Goal: Task Accomplishment & Management: Manage account settings

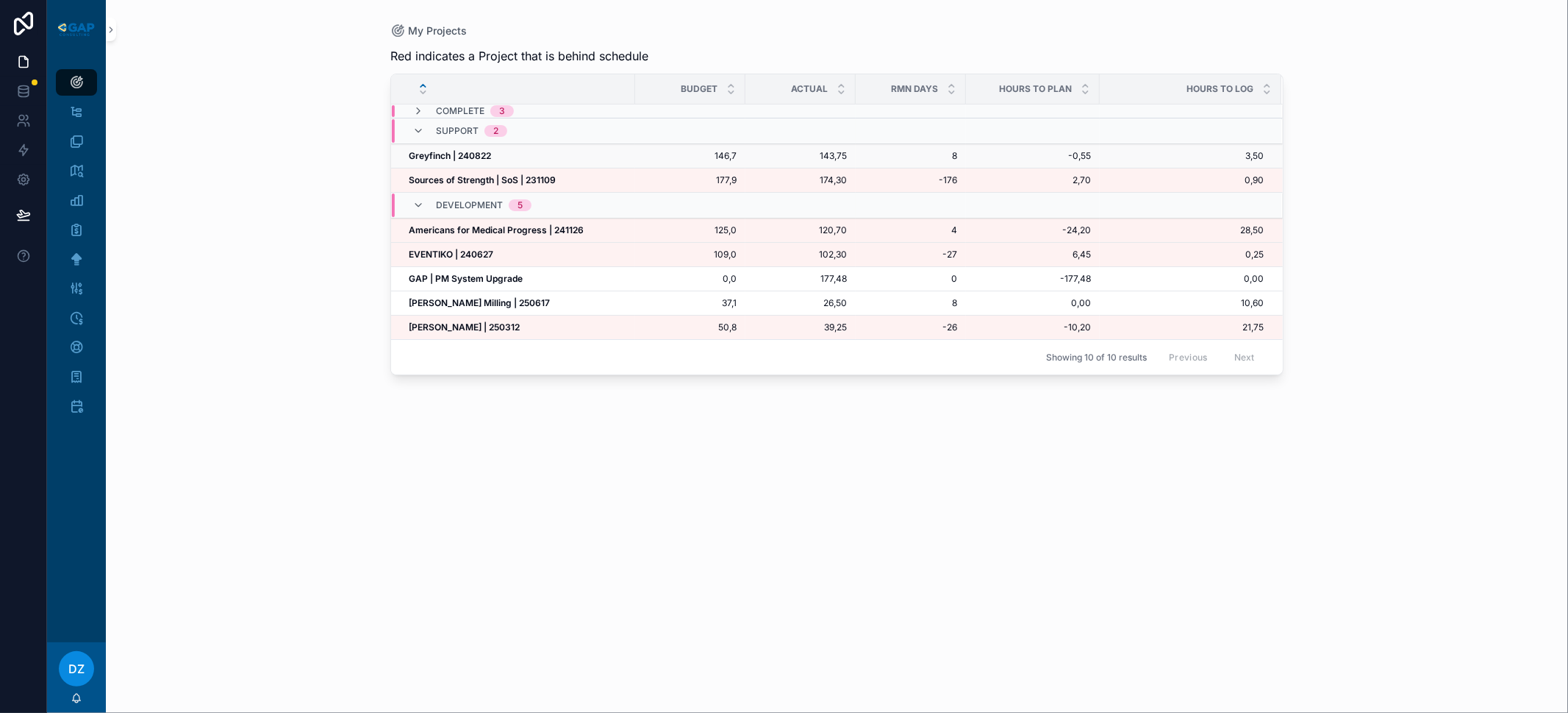
click at [459, 153] on strong "Greyfinch | 240822" at bounding box center [450, 155] width 82 height 11
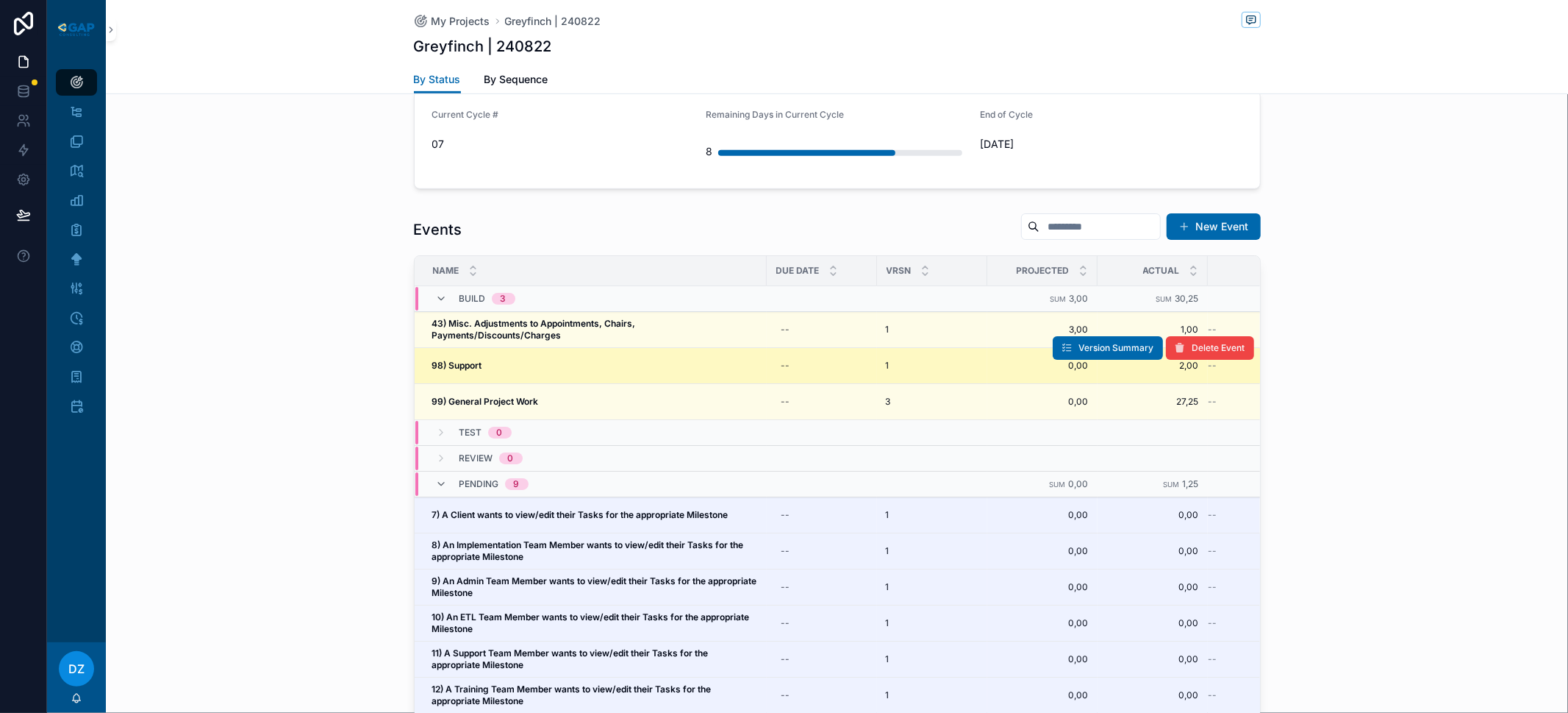
scroll to position [538, 0]
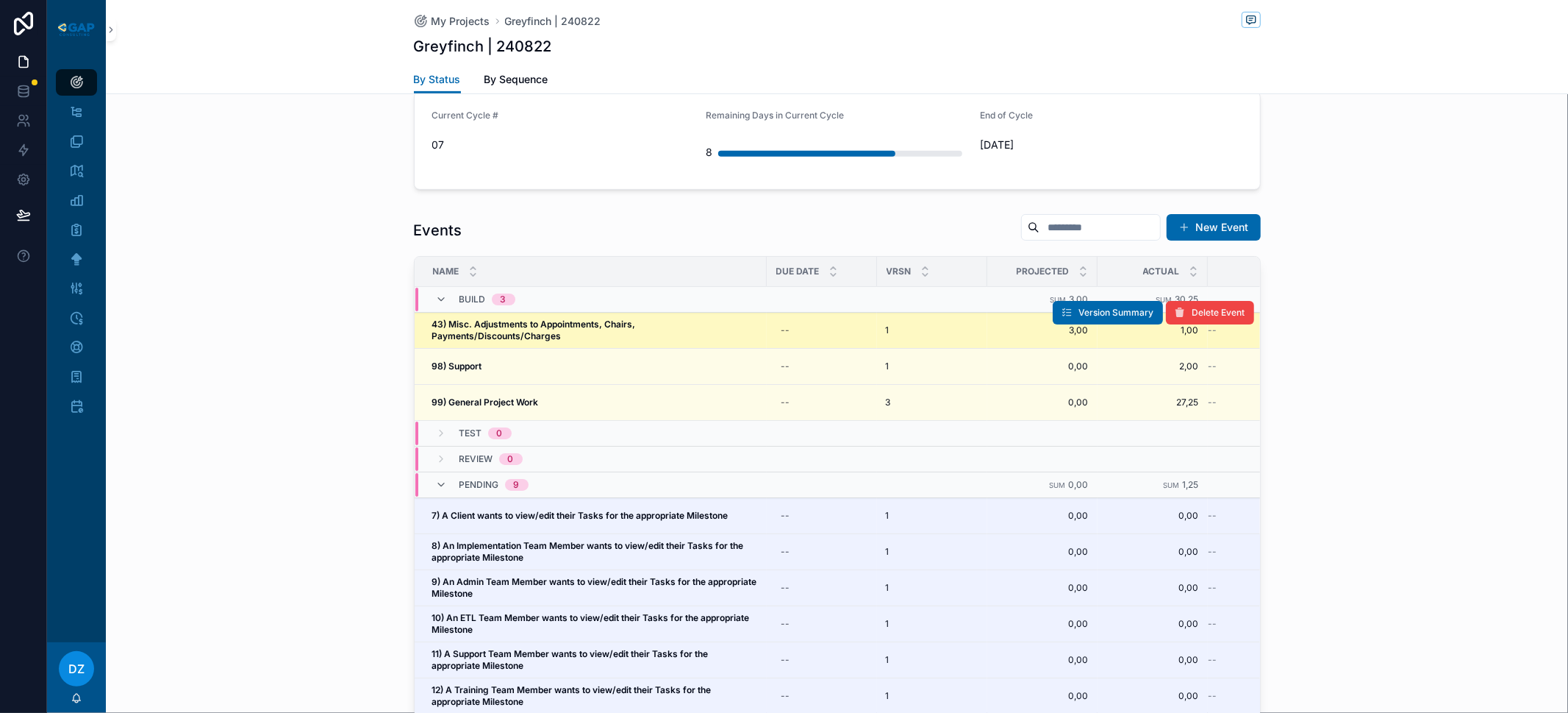
click at [566, 334] on span "43) Misc. Adjustments to Appointments, Chairs, Payments/Discounts/Charges" at bounding box center [595, 330] width 325 height 24
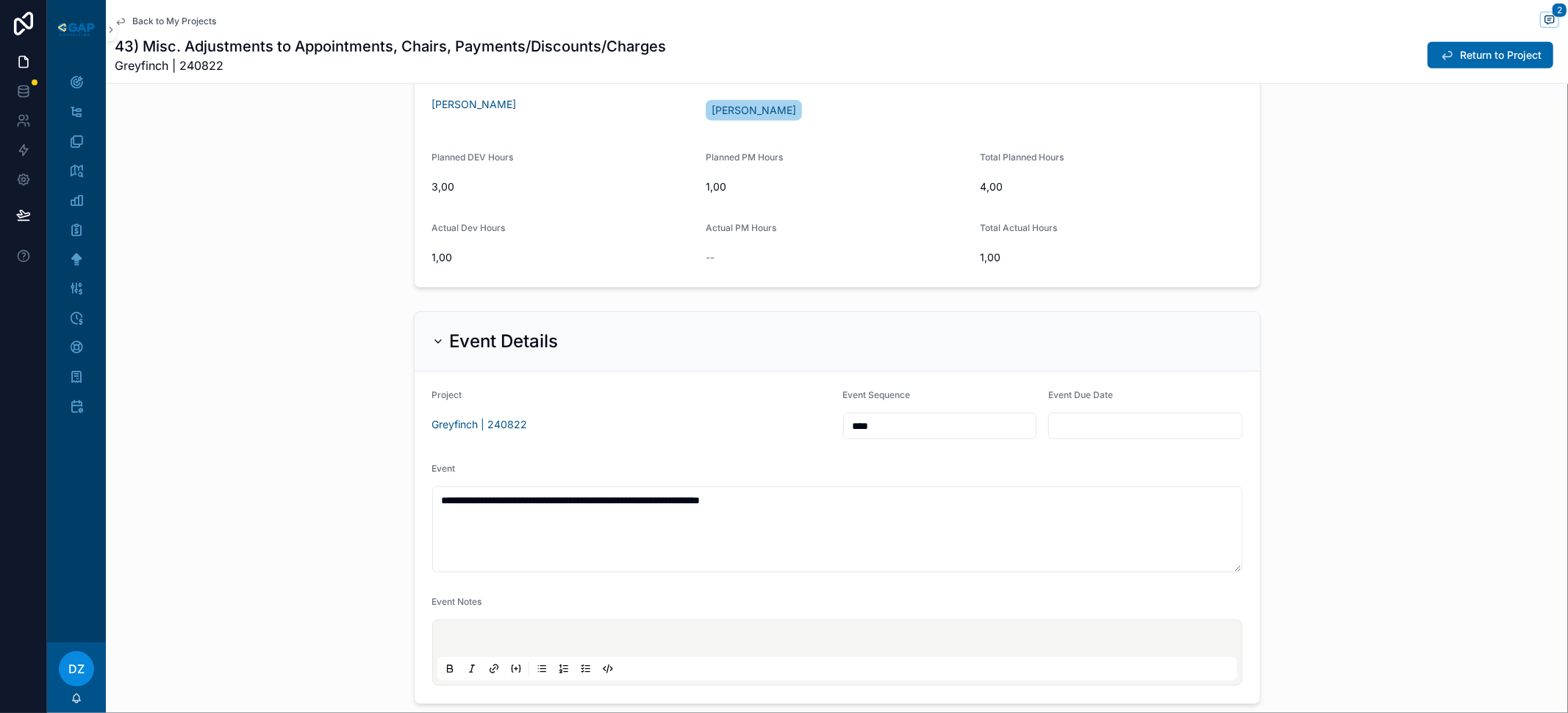
scroll to position [1293, 0]
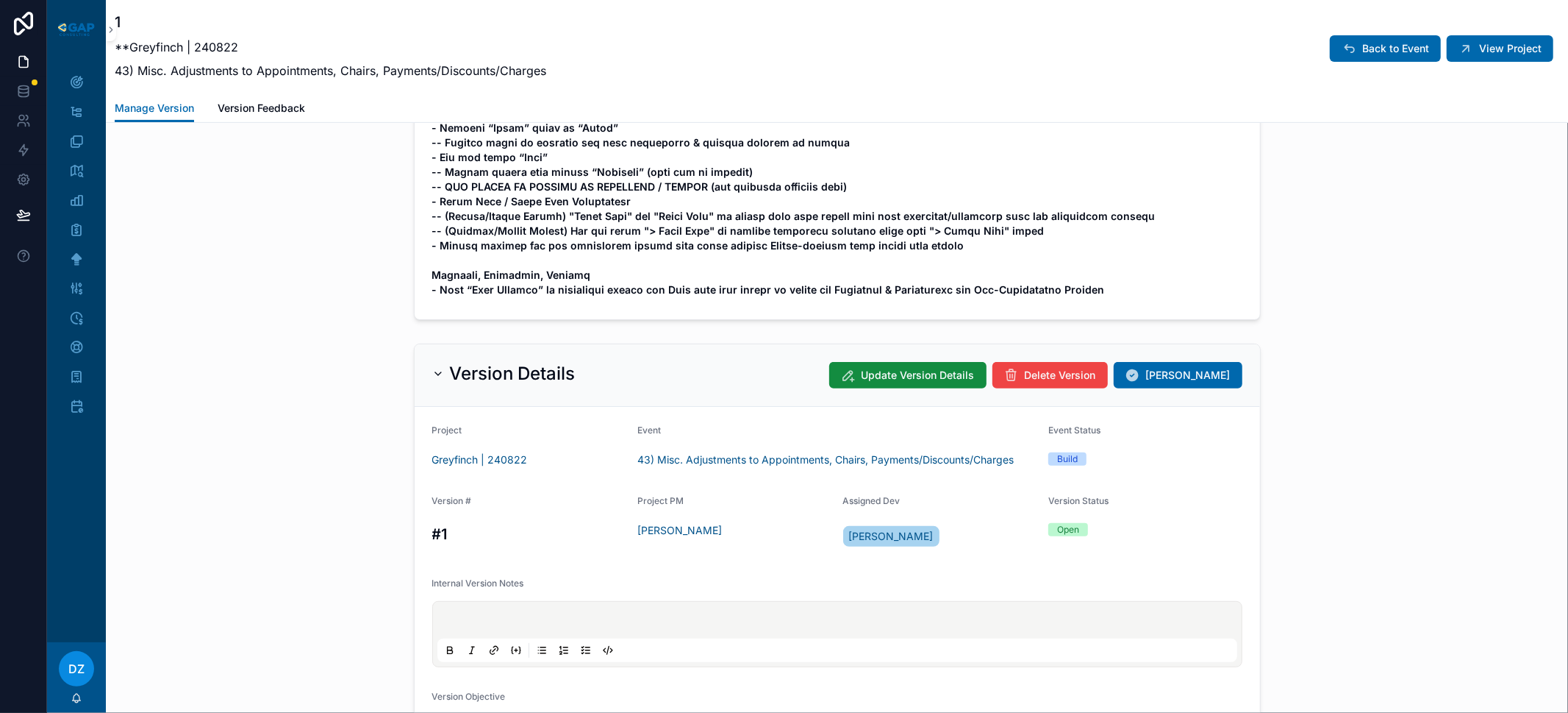
scroll to position [61, 0]
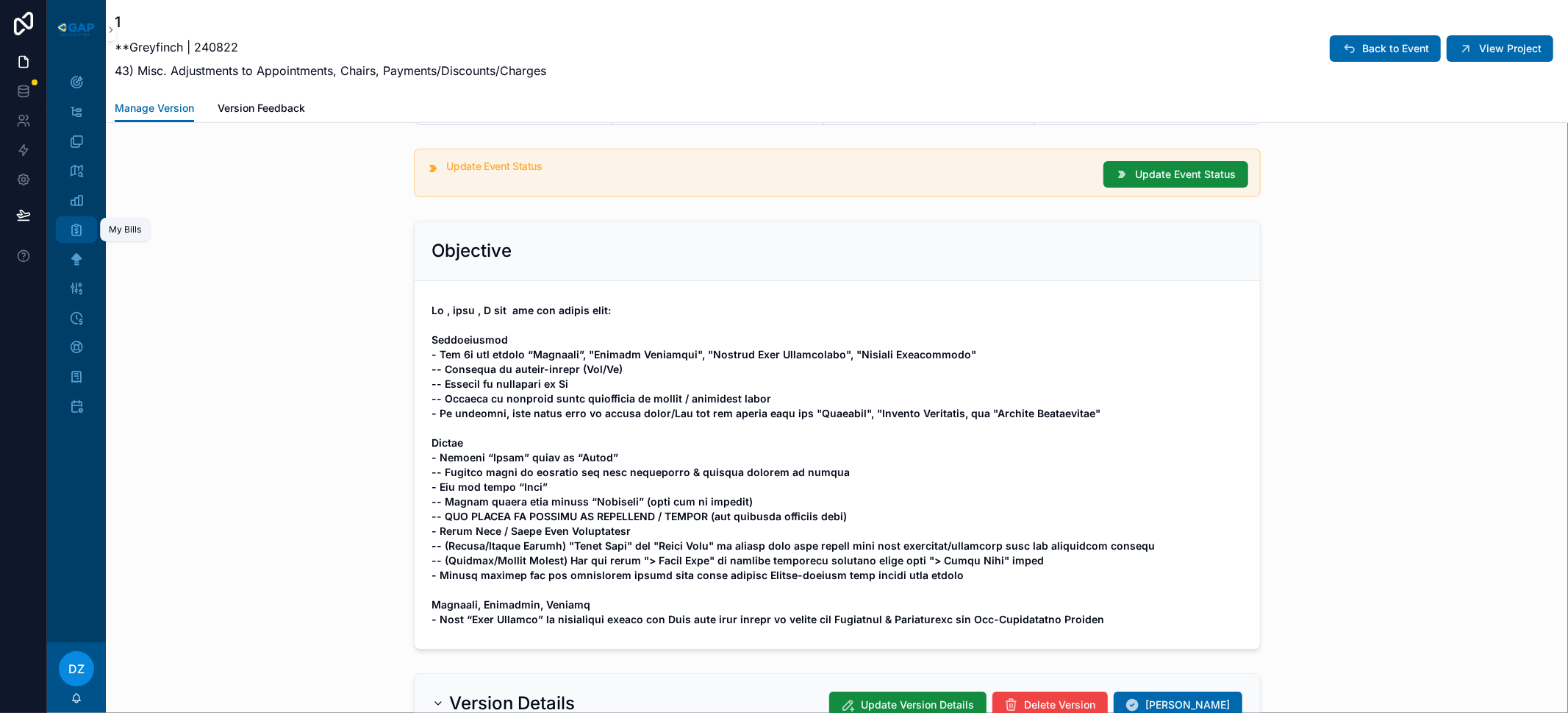
click at [80, 220] on div "My Bills" at bounding box center [77, 229] width 24 height 24
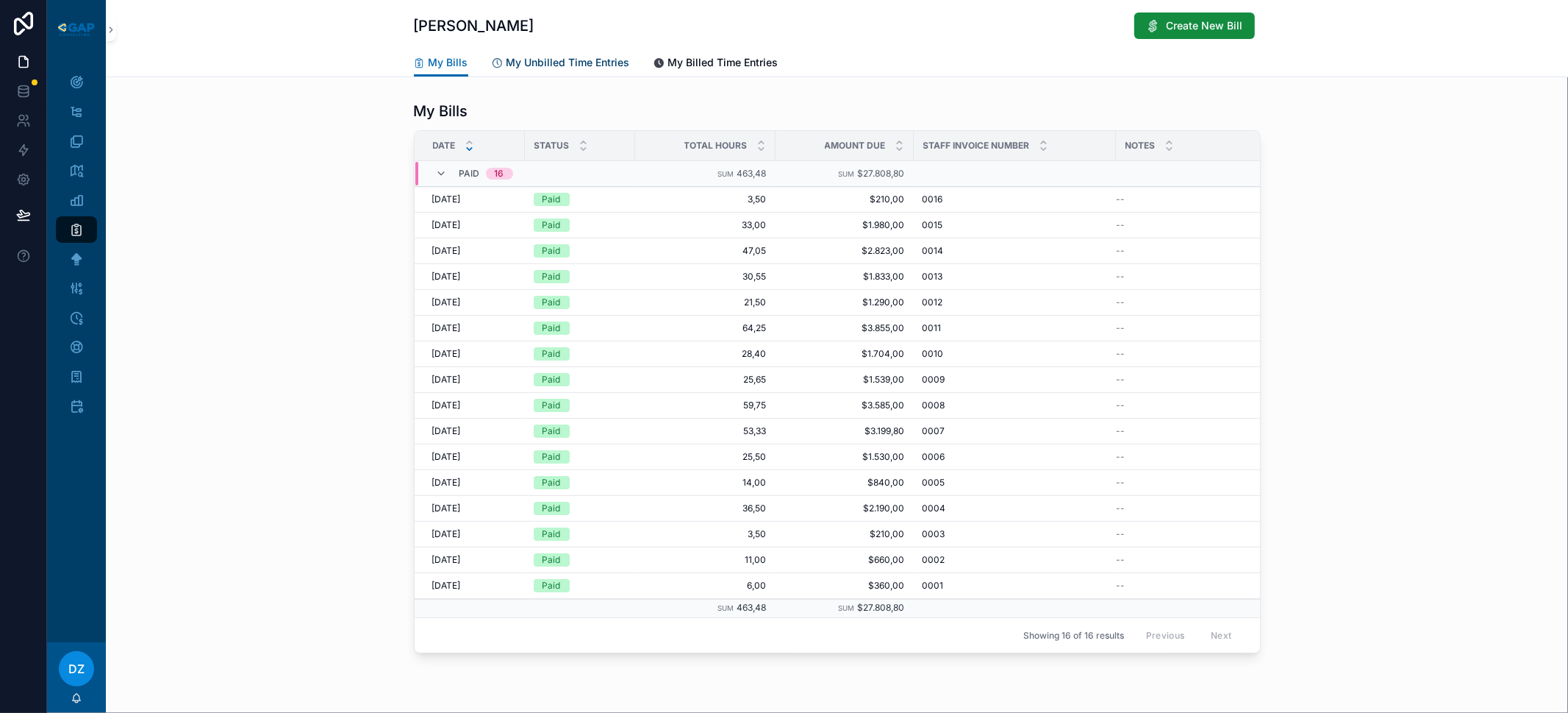
click at [547, 69] on span "My Unbilled Time Entries" at bounding box center [567, 62] width 123 height 15
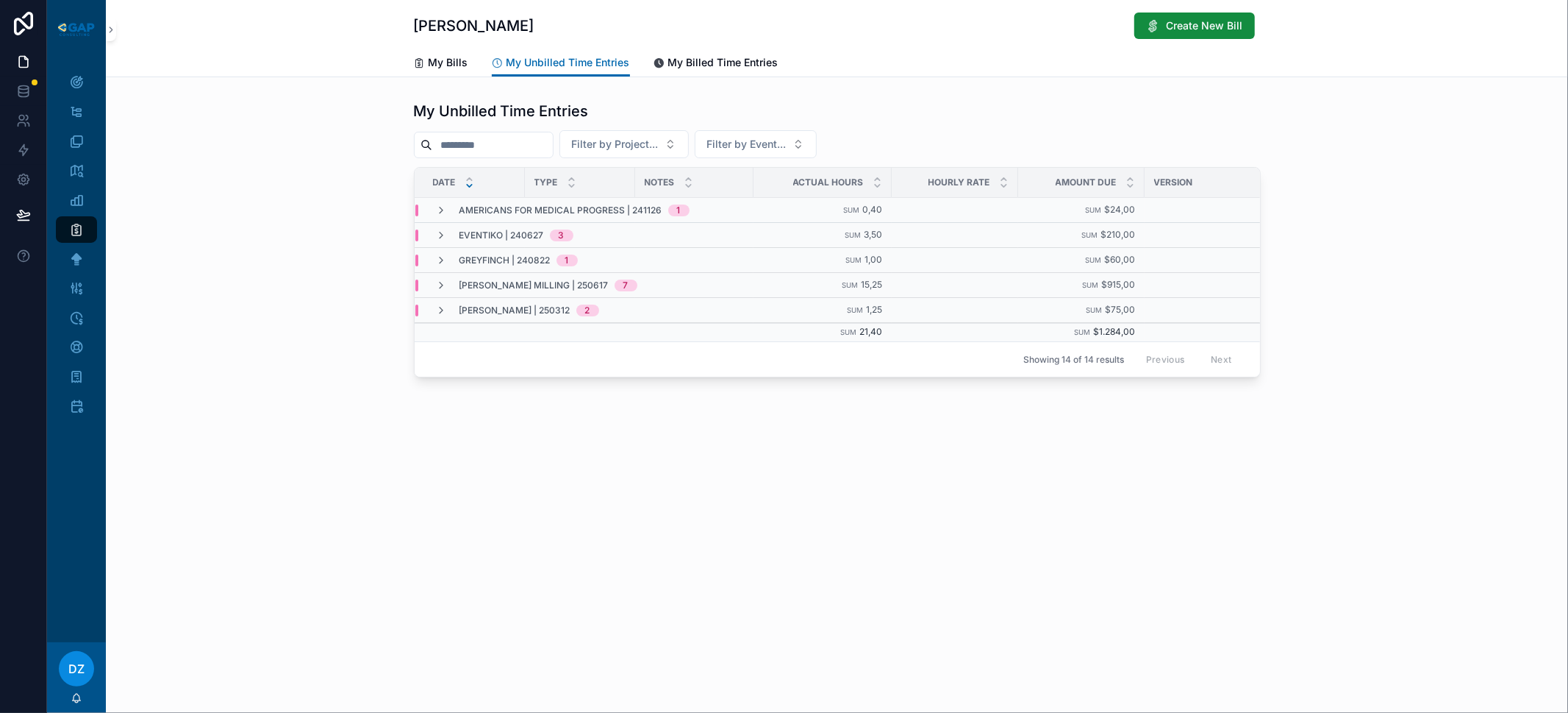
click at [725, 477] on div "[PERSON_NAME] Create New Bill My Unbilled Time Entries My Bills My Unbilled Tim…" at bounding box center [837, 239] width 1462 height 477
click at [89, 85] on link "My Projects" at bounding box center [76, 82] width 41 height 27
